Goal: Task Accomplishment & Management: Complete application form

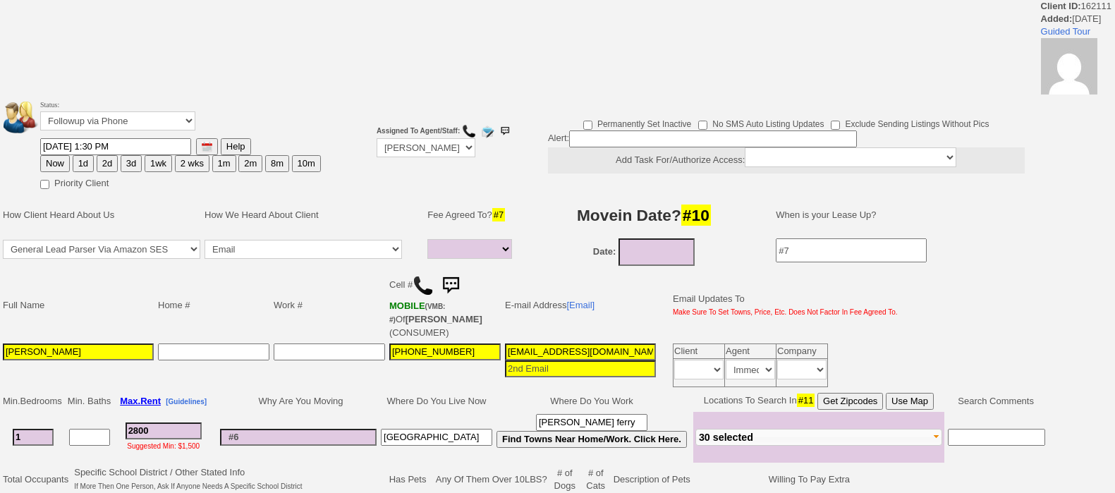
select select
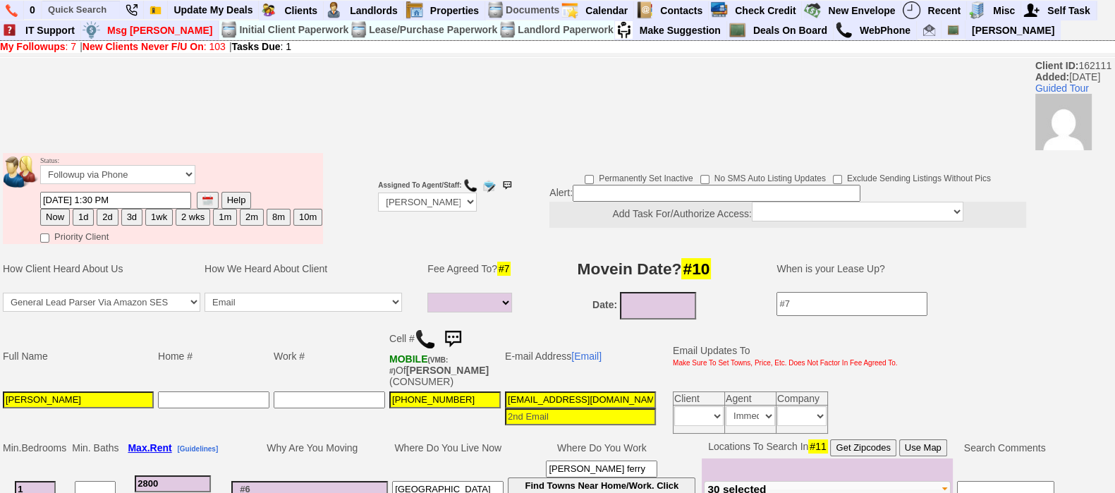
click at [458, 329] on img at bounding box center [453, 339] width 28 height 28
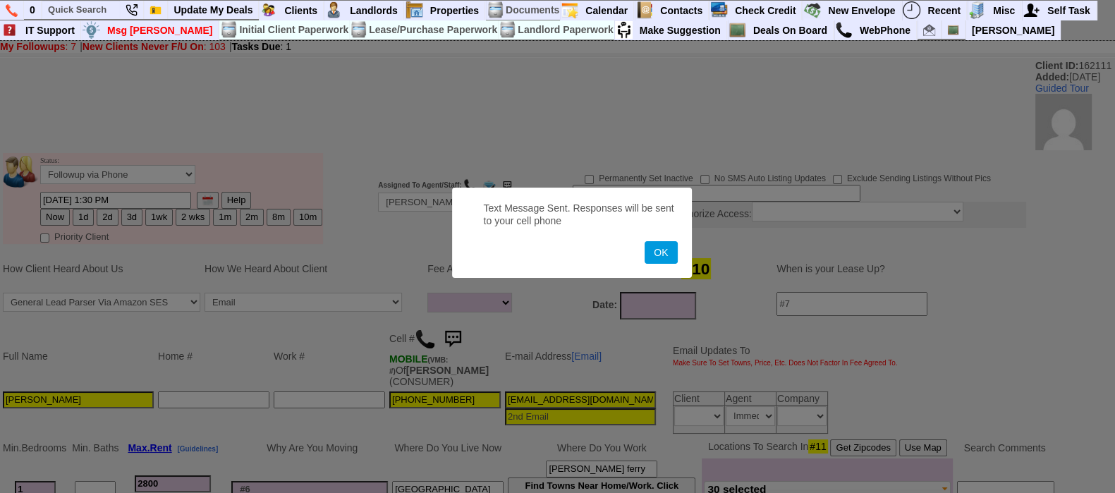
click at [644, 241] on button "OK" at bounding box center [660, 252] width 32 height 23
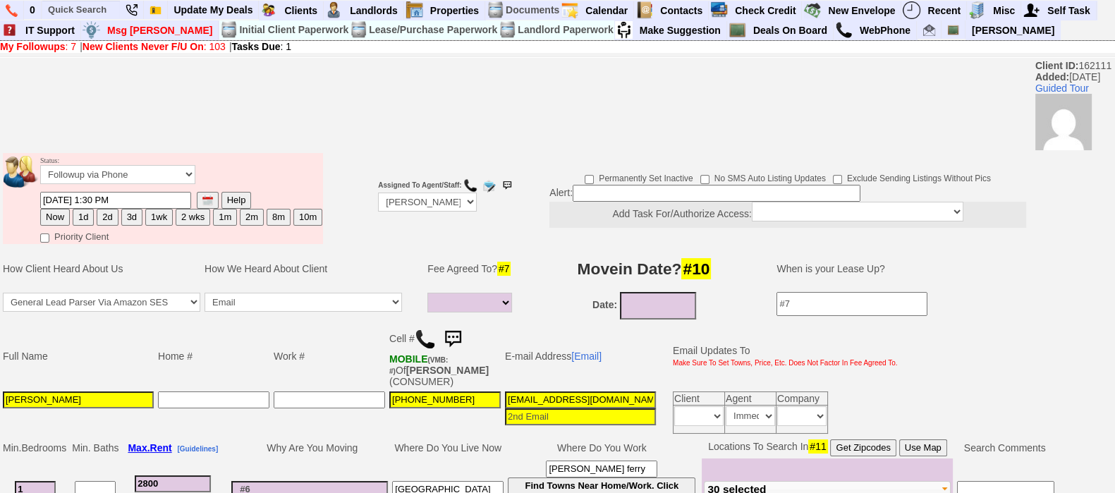
click at [453, 334] on img at bounding box center [453, 339] width 28 height 28
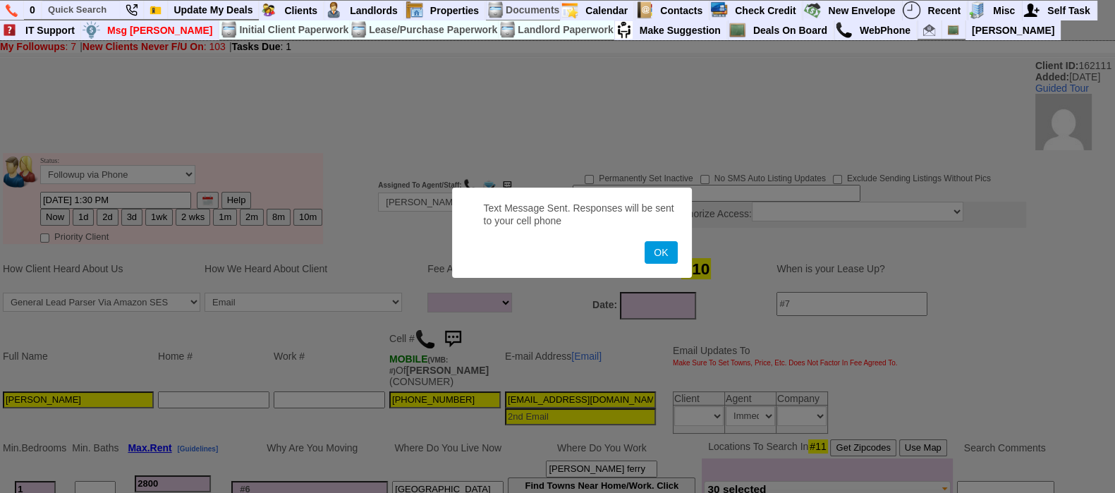
click at [644, 241] on button "OK" at bounding box center [660, 252] width 32 height 23
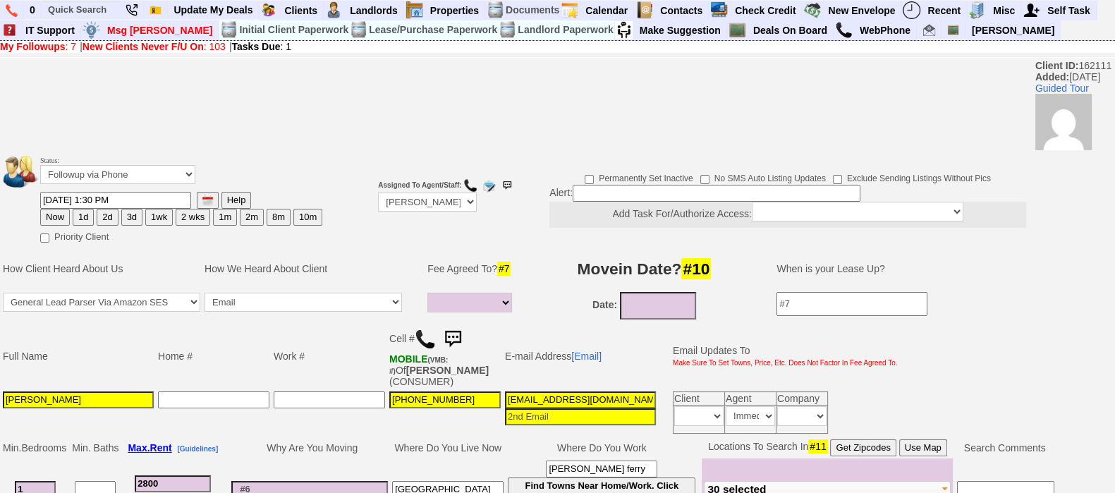
click at [453, 342] on img at bounding box center [453, 339] width 28 height 28
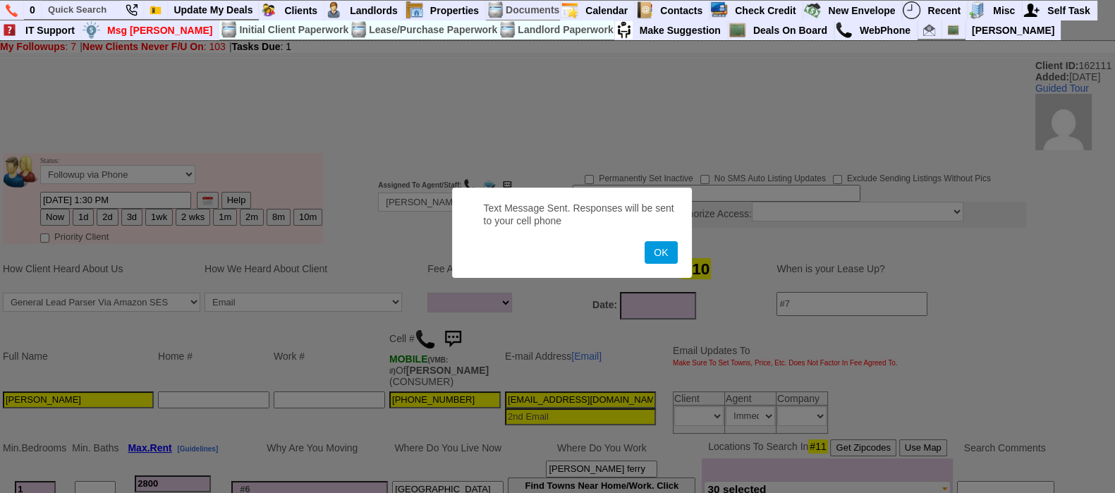
click at [644, 241] on button "OK" at bounding box center [660, 252] width 32 height 23
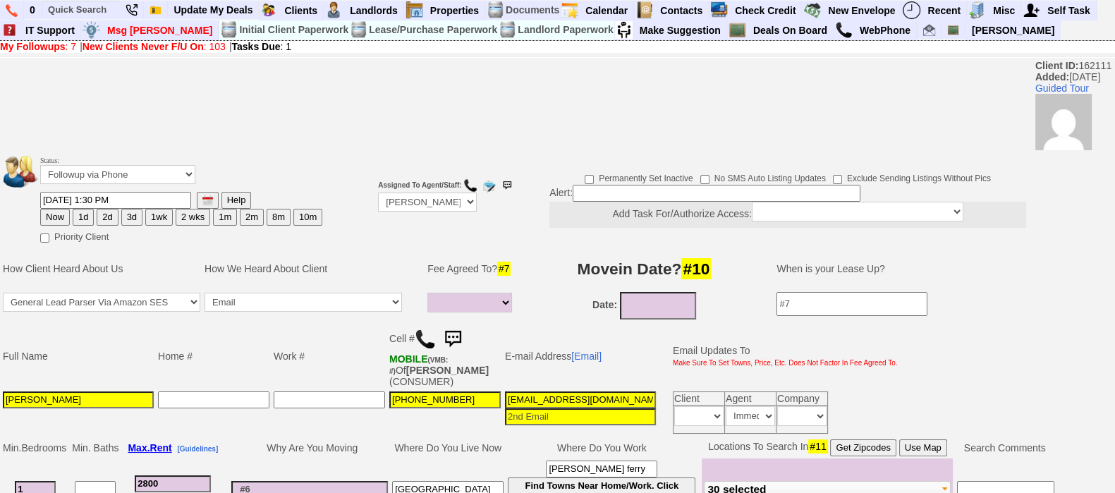
drag, startPoint x: 28, startPoint y: 403, endPoint x: 115, endPoint y: 389, distance: 87.9
click at [115, 389] on td "Aline Lascurain" at bounding box center [78, 412] width 155 height 47
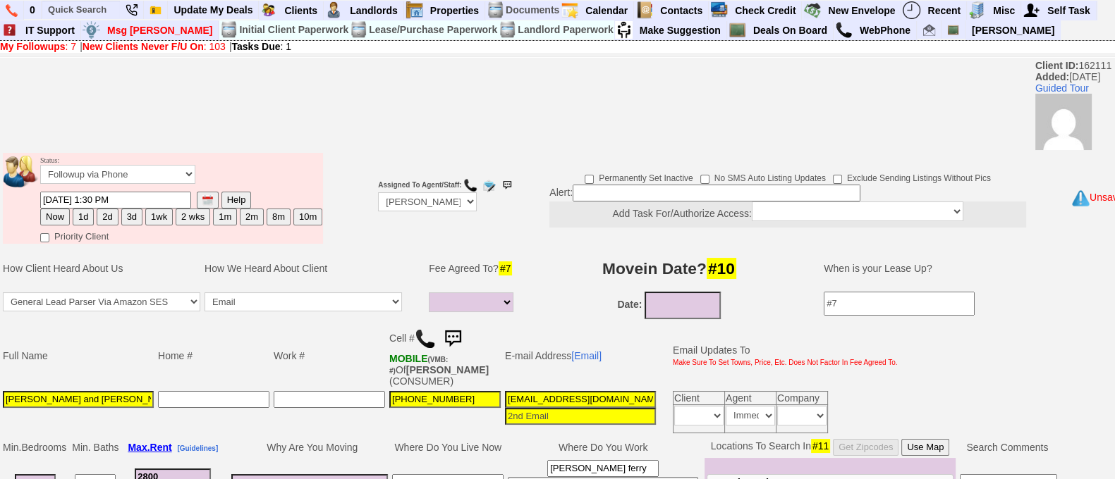
scroll to position [0, 2]
click at [115, 399] on input "Aline Corrales and Kevin JOhnstone" at bounding box center [78, 399] width 151 height 17
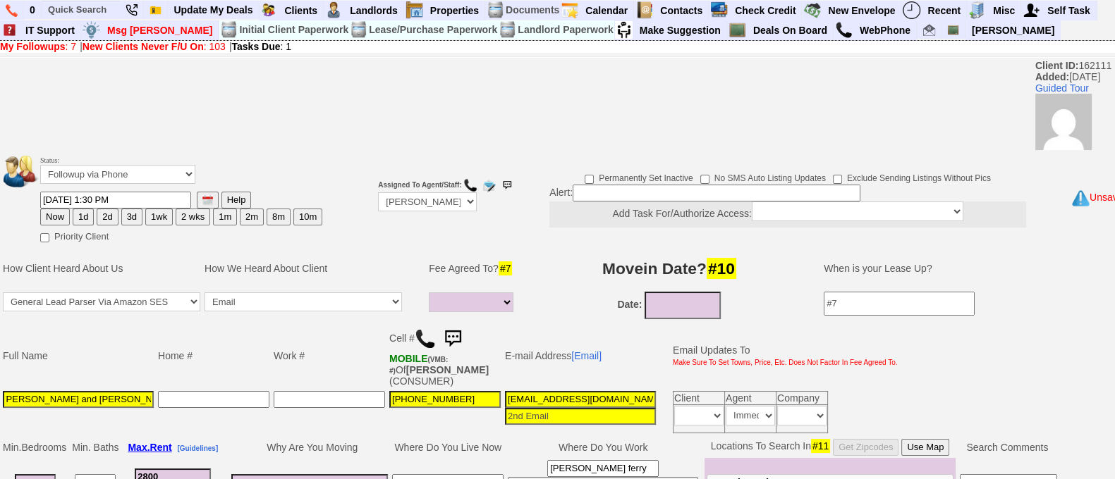
scroll to position [0, 0]
click at [142, 403] on input "Aline Corrales and Kevin Johnstone" at bounding box center [78, 399] width 151 height 17
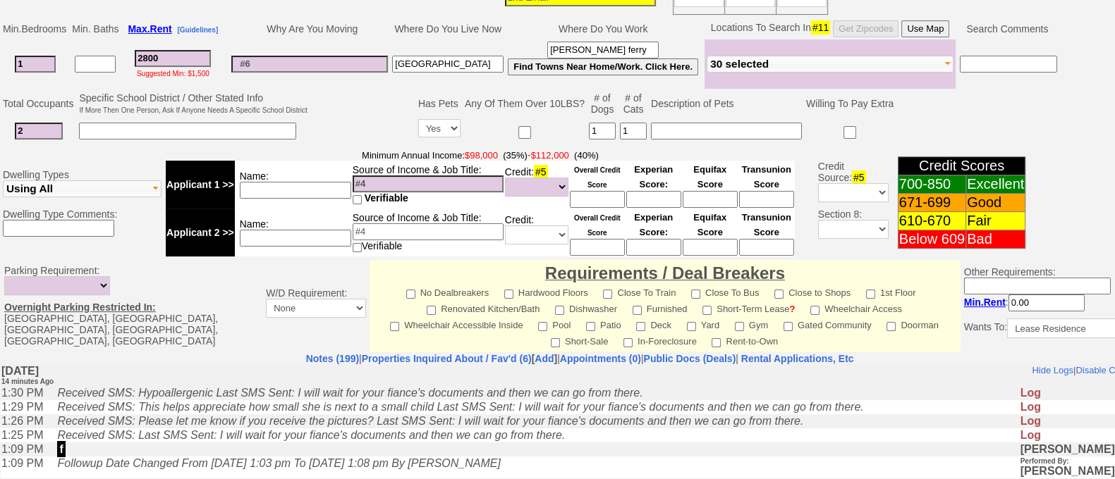
scroll to position [641, 0]
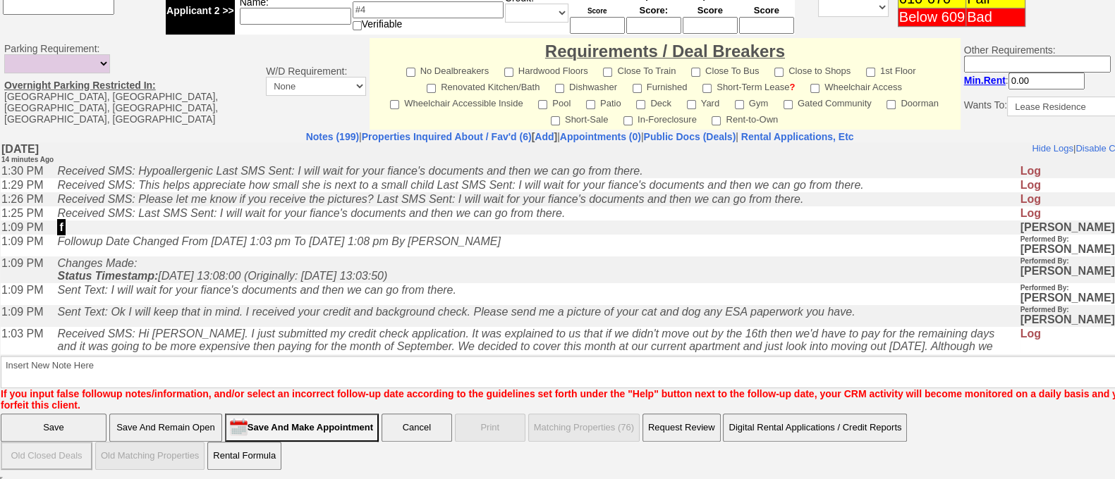
type input "Aline Corrales and Kevin Johnston"
click at [194, 428] on input "Save And Remain Open" at bounding box center [165, 428] width 113 height 28
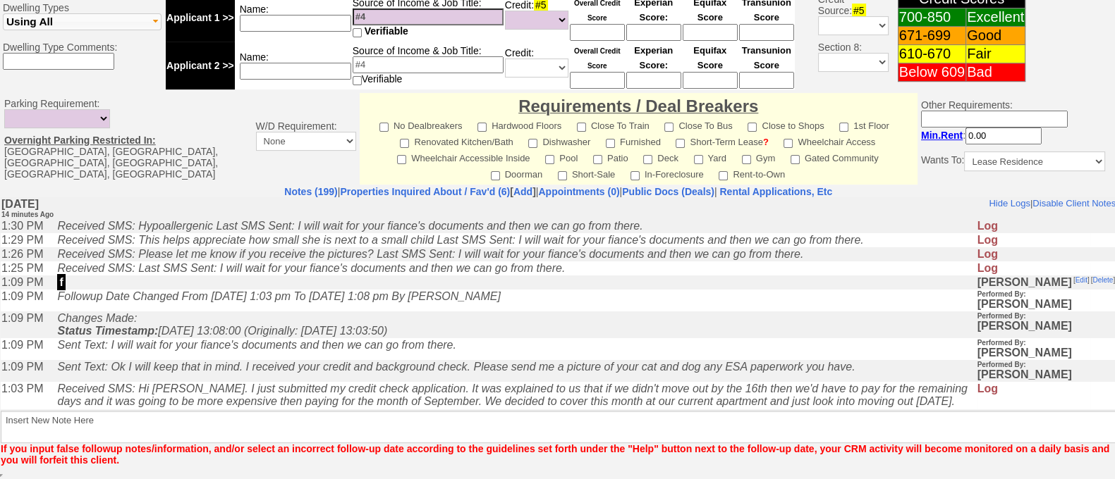
scroll to position [589, 0]
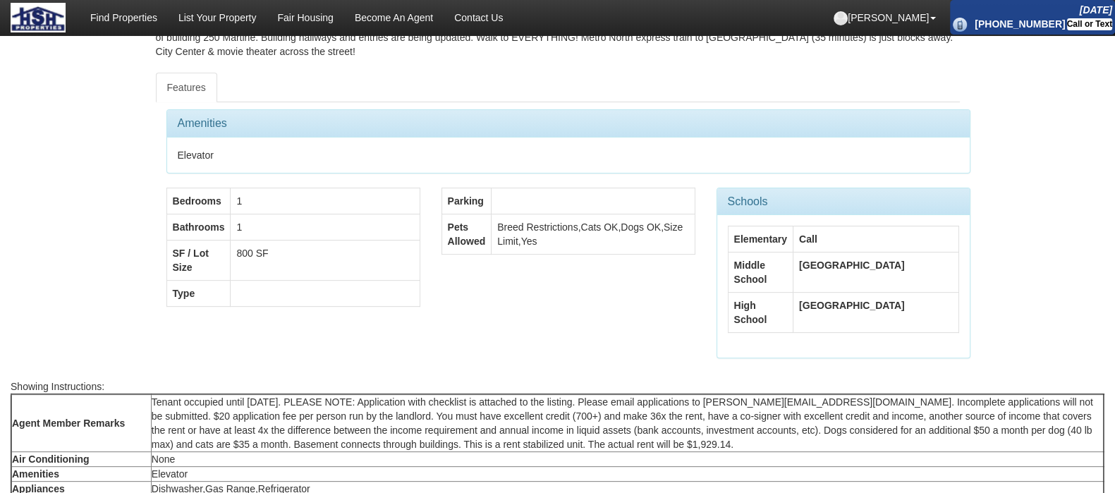
scroll to position [159, 0]
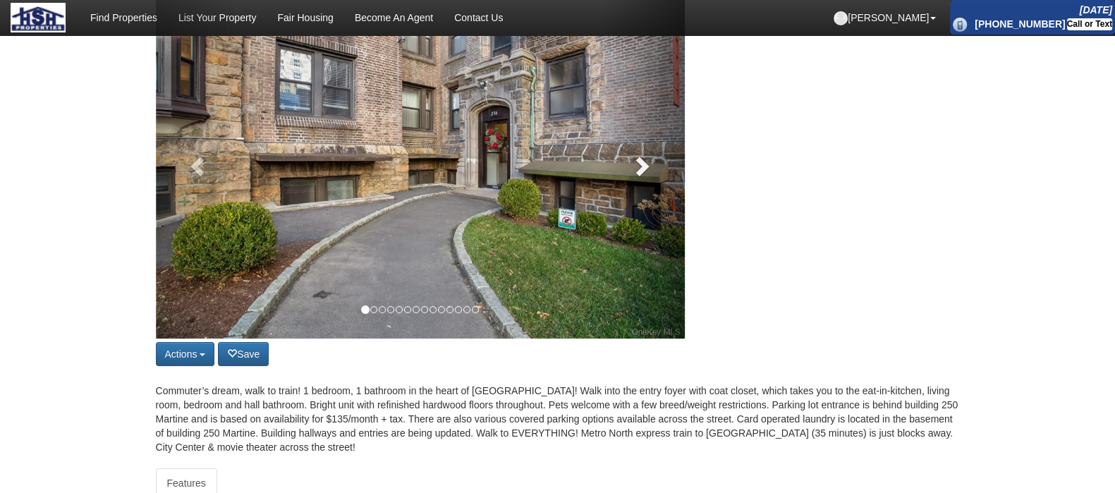
click at [652, 181] on link at bounding box center [645, 162] width 80 height 353
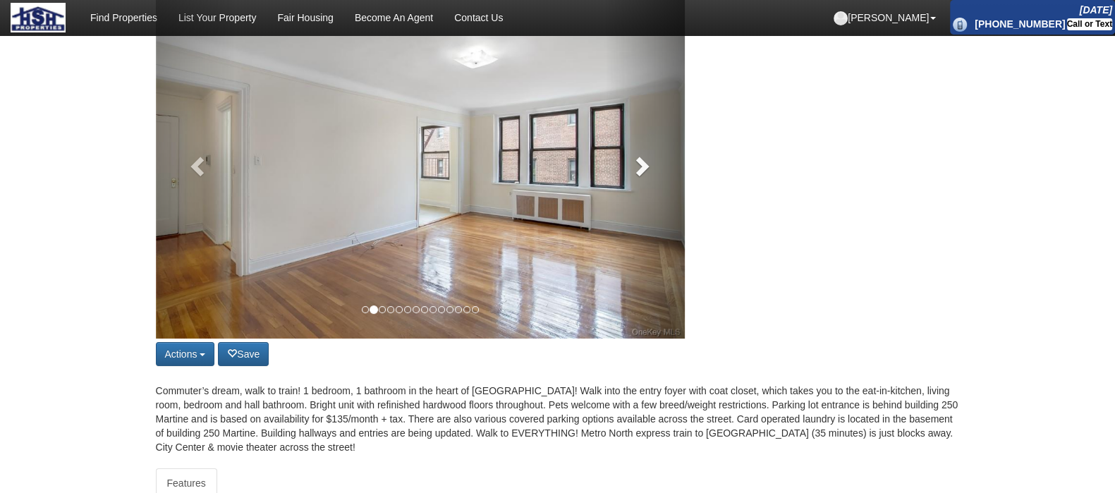
click at [652, 181] on link at bounding box center [645, 162] width 80 height 353
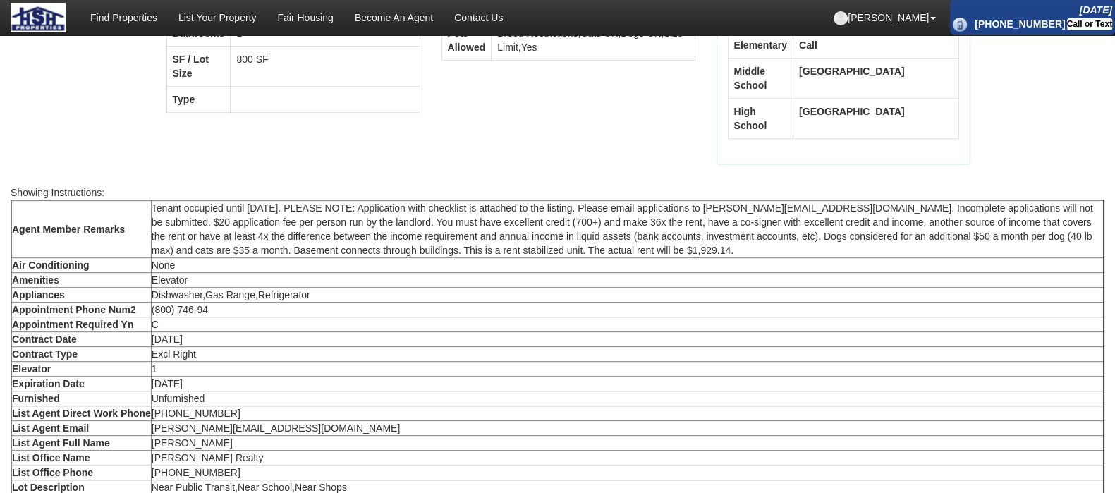
scroll to position [0, 0]
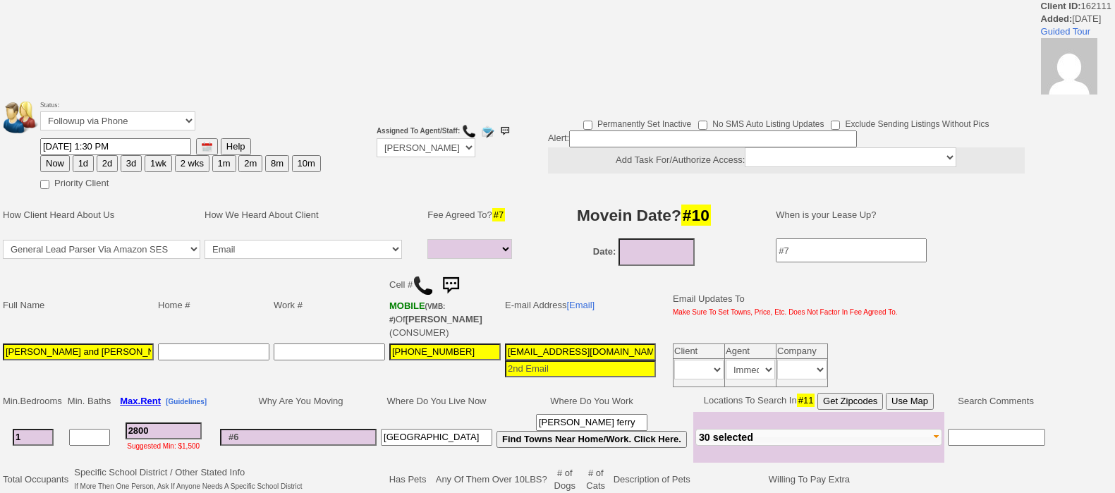
select select
